Goal: Task Accomplishment & Management: Complete application form

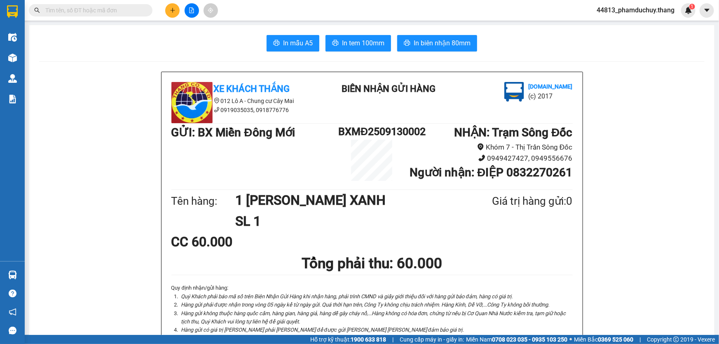
scroll to position [147, 0]
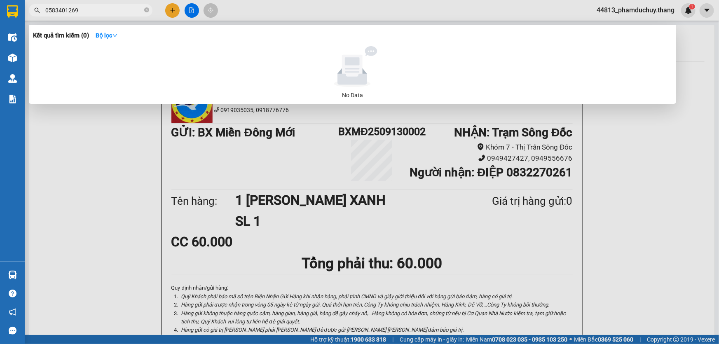
type input "0583401269"
click at [143, 9] on span "0583401269" at bounding box center [91, 10] width 124 height 12
click at [137, 10] on input "0583401269" at bounding box center [93, 10] width 97 height 9
click at [148, 12] on icon "close-circle" at bounding box center [146, 9] width 5 height 5
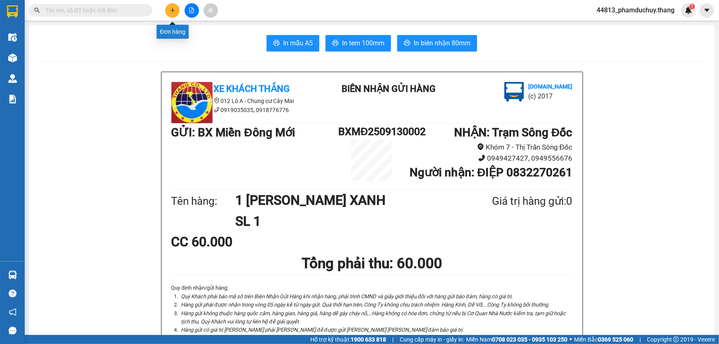
click at [177, 12] on button at bounding box center [172, 10] width 14 height 14
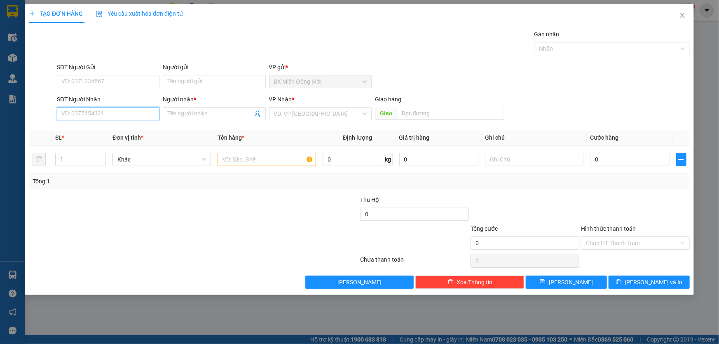
click at [123, 118] on input "SĐT Người Nhận" at bounding box center [108, 113] width 103 height 13
type input "0946604400"
click at [190, 110] on input "Người nhận *" at bounding box center [210, 113] width 84 height 9
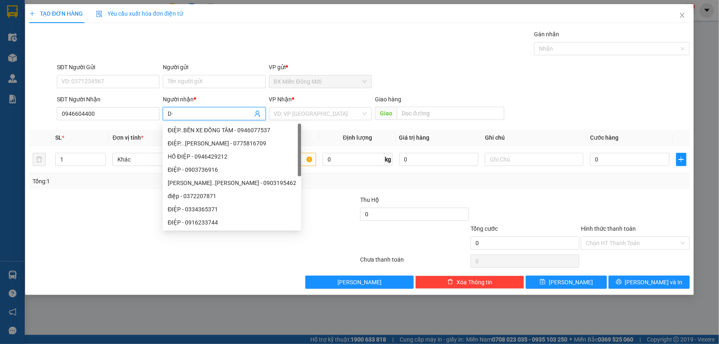
type input "D"
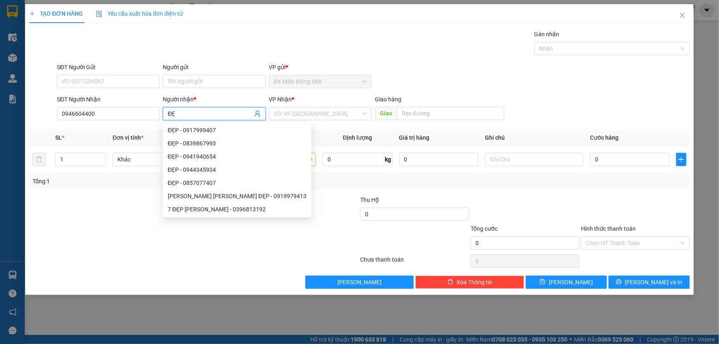
type input "Đ"
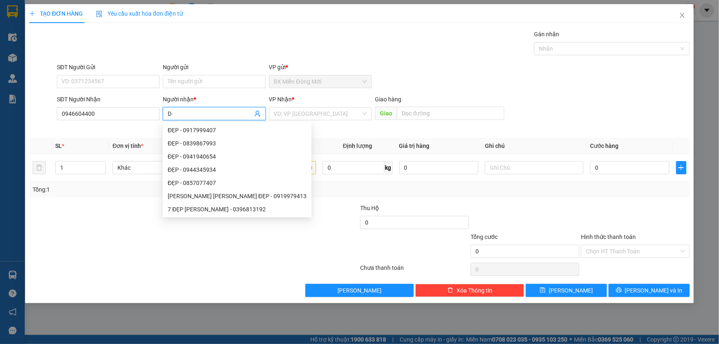
type input "D"
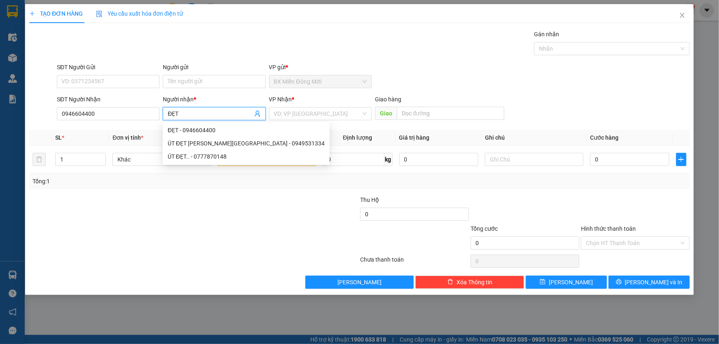
type input "ĐẸT"
click at [182, 232] on div at bounding box center [138, 238] width 221 height 29
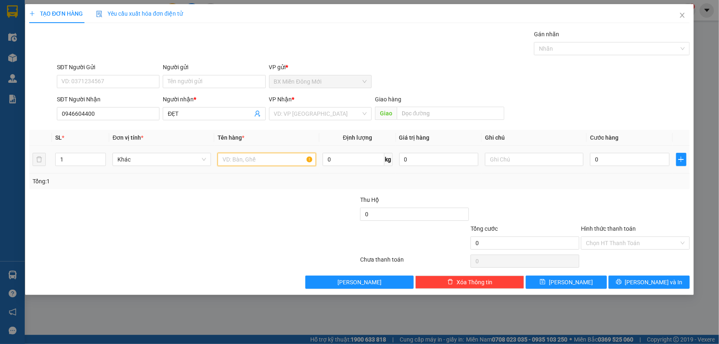
click at [271, 158] on input "text" at bounding box center [267, 159] width 98 height 13
type input "1"
type input "1 KIỆN"
click at [313, 108] on input "search" at bounding box center [317, 114] width 87 height 12
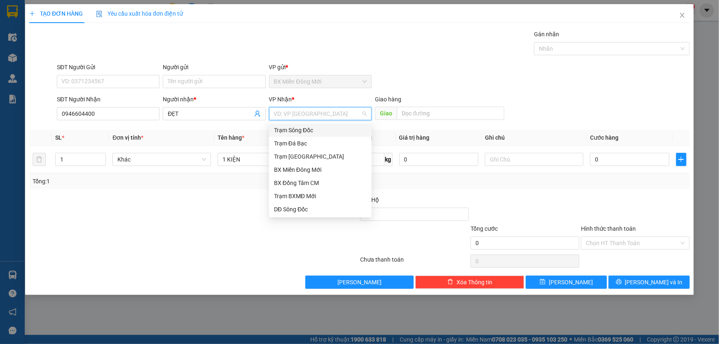
click at [300, 130] on div "Trạm Sông Đốc" at bounding box center [320, 130] width 93 height 9
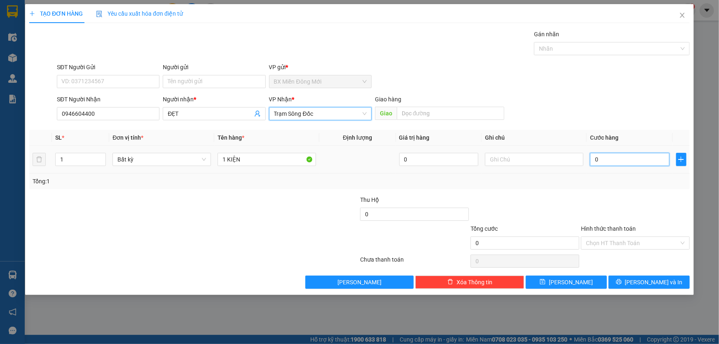
click at [634, 162] on input "0" at bounding box center [630, 159] width 80 height 13
type input "4"
type input "40"
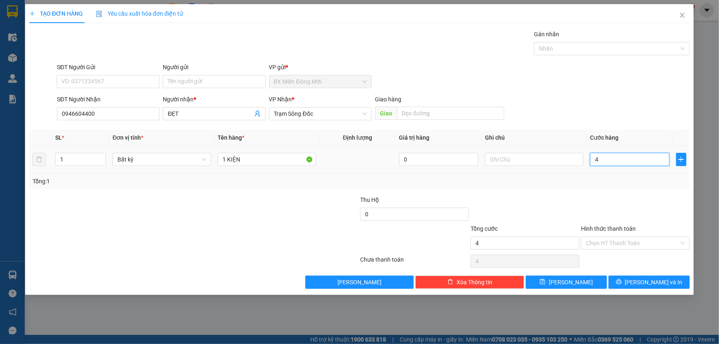
type input "40"
type input "40.000"
click at [631, 192] on div "Transit Pickup Surcharge Ids Transit Deliver Surcharge Ids Transit Deliver Surc…" at bounding box center [359, 159] width 660 height 259
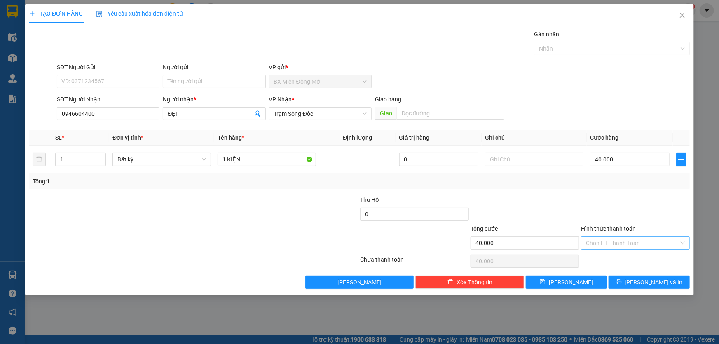
click at [635, 241] on input "Hình thức thanh toán" at bounding box center [632, 243] width 93 height 12
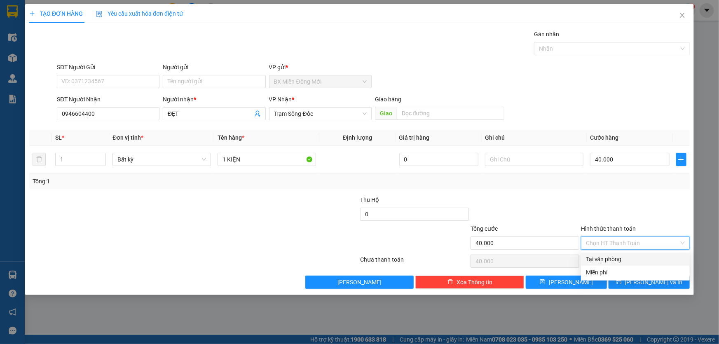
click at [597, 254] on div "Tại văn phòng" at bounding box center [635, 259] width 109 height 13
type input "0"
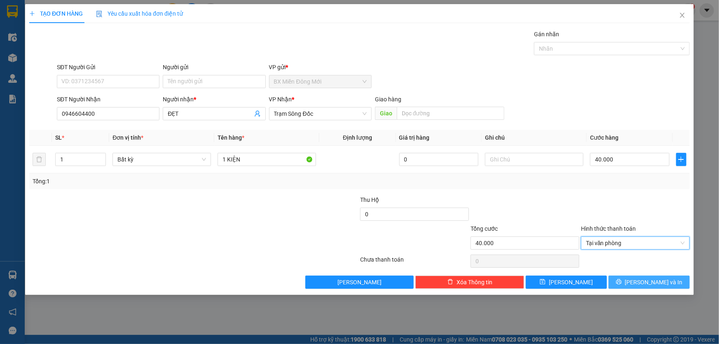
click at [631, 276] on button "[PERSON_NAME] và In" at bounding box center [648, 282] width 81 height 13
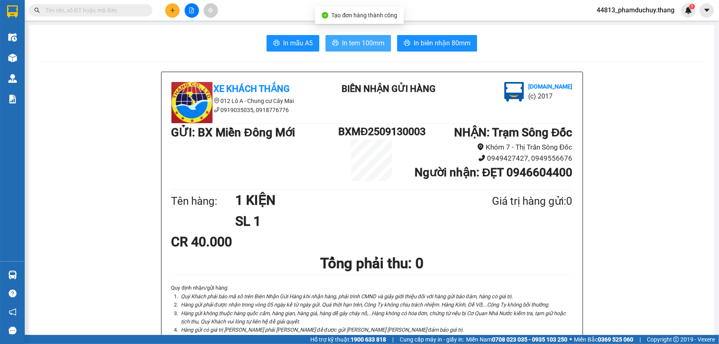
click at [358, 43] on span "In tem 100mm" at bounding box center [363, 43] width 42 height 10
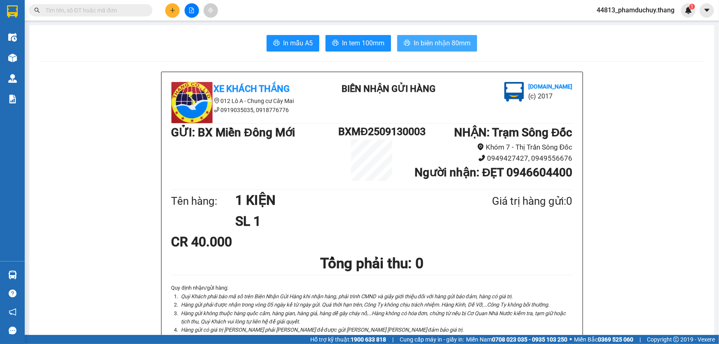
click at [438, 44] on span "In biên nhận 80mm" at bounding box center [442, 43] width 57 height 10
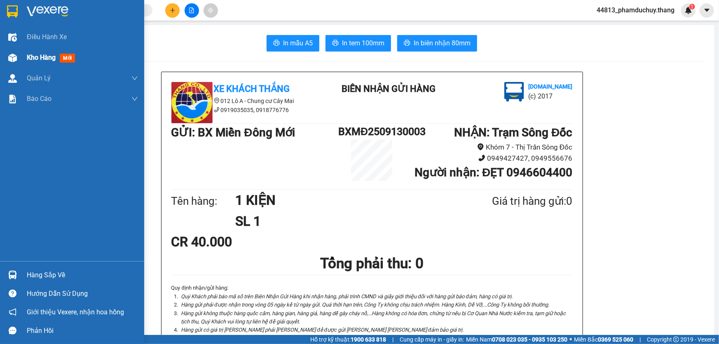
click at [48, 60] on span "Kho hàng" at bounding box center [41, 58] width 29 height 8
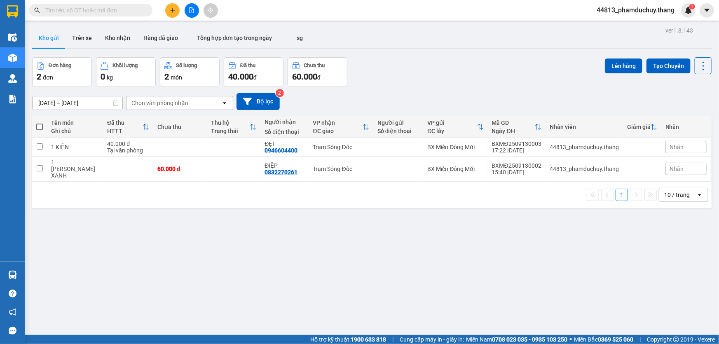
click at [134, 7] on input "text" at bounding box center [93, 10] width 97 height 9
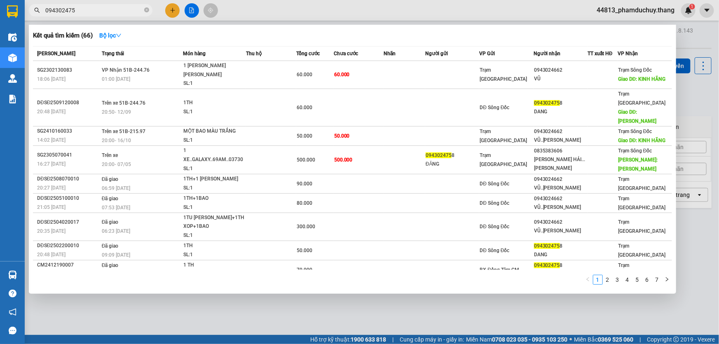
type input "0943024758"
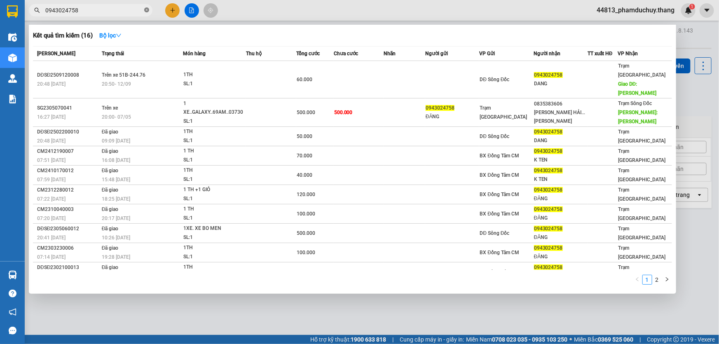
click at [145, 10] on icon "close-circle" at bounding box center [146, 9] width 5 height 5
